Goal: Browse casually: Explore the website without a specific task or goal

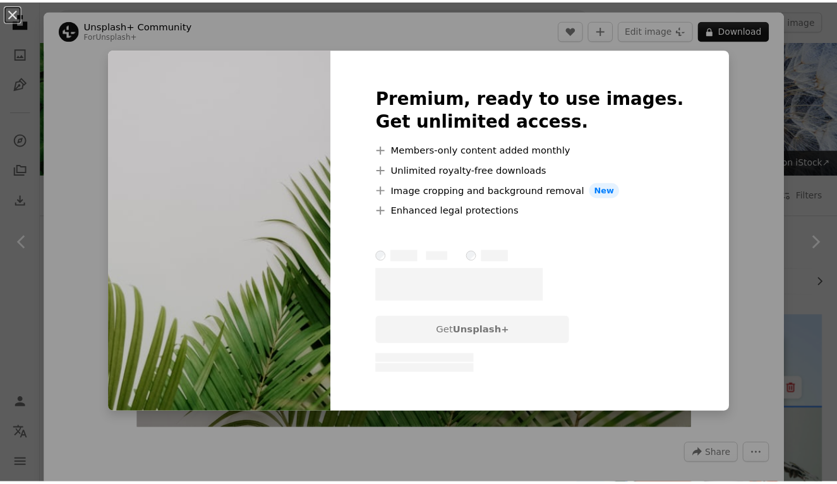
scroll to position [4555, 0]
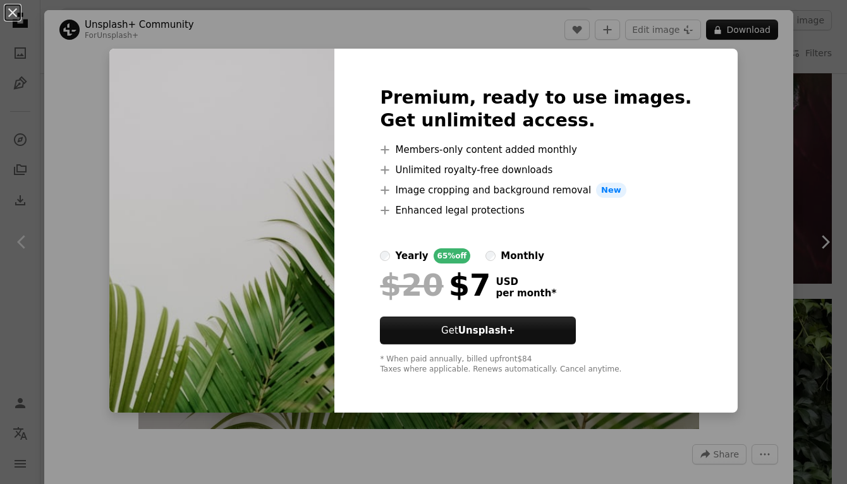
click at [720, 227] on div "An X shape Premium, ready to use images. Get unlimited access. A plus sign Memb…" at bounding box center [423, 242] width 847 height 484
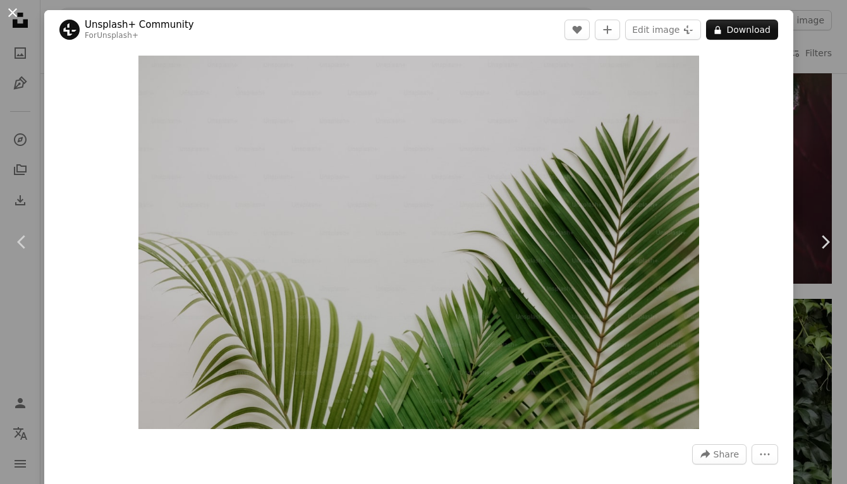
click at [11, 17] on button "An X shape" at bounding box center [12, 12] width 15 height 15
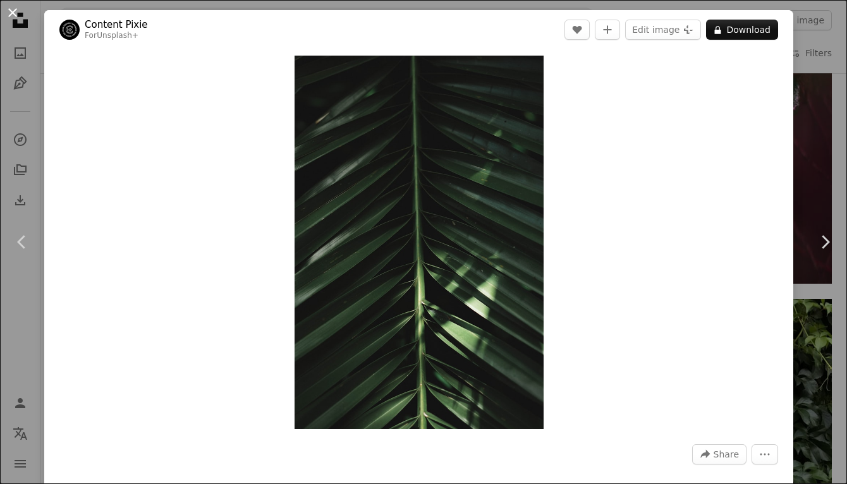
click at [10, 8] on button "An X shape" at bounding box center [12, 12] width 15 height 15
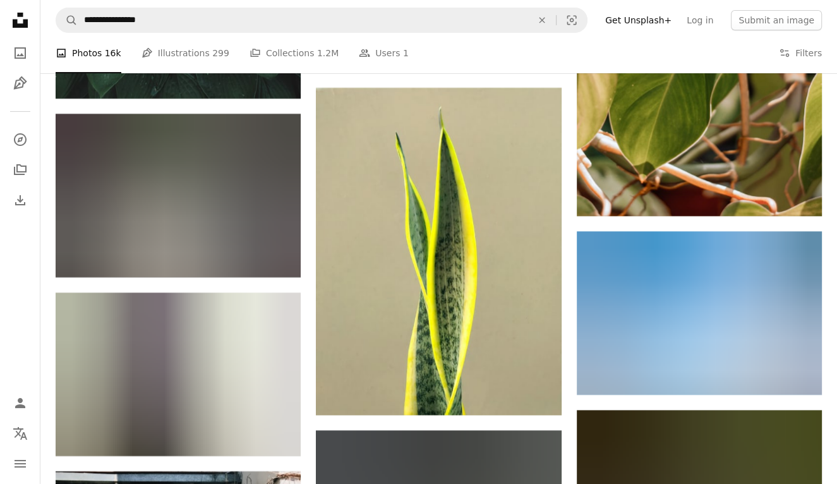
scroll to position [16526, 0]
